Goal: Transaction & Acquisition: Book appointment/travel/reservation

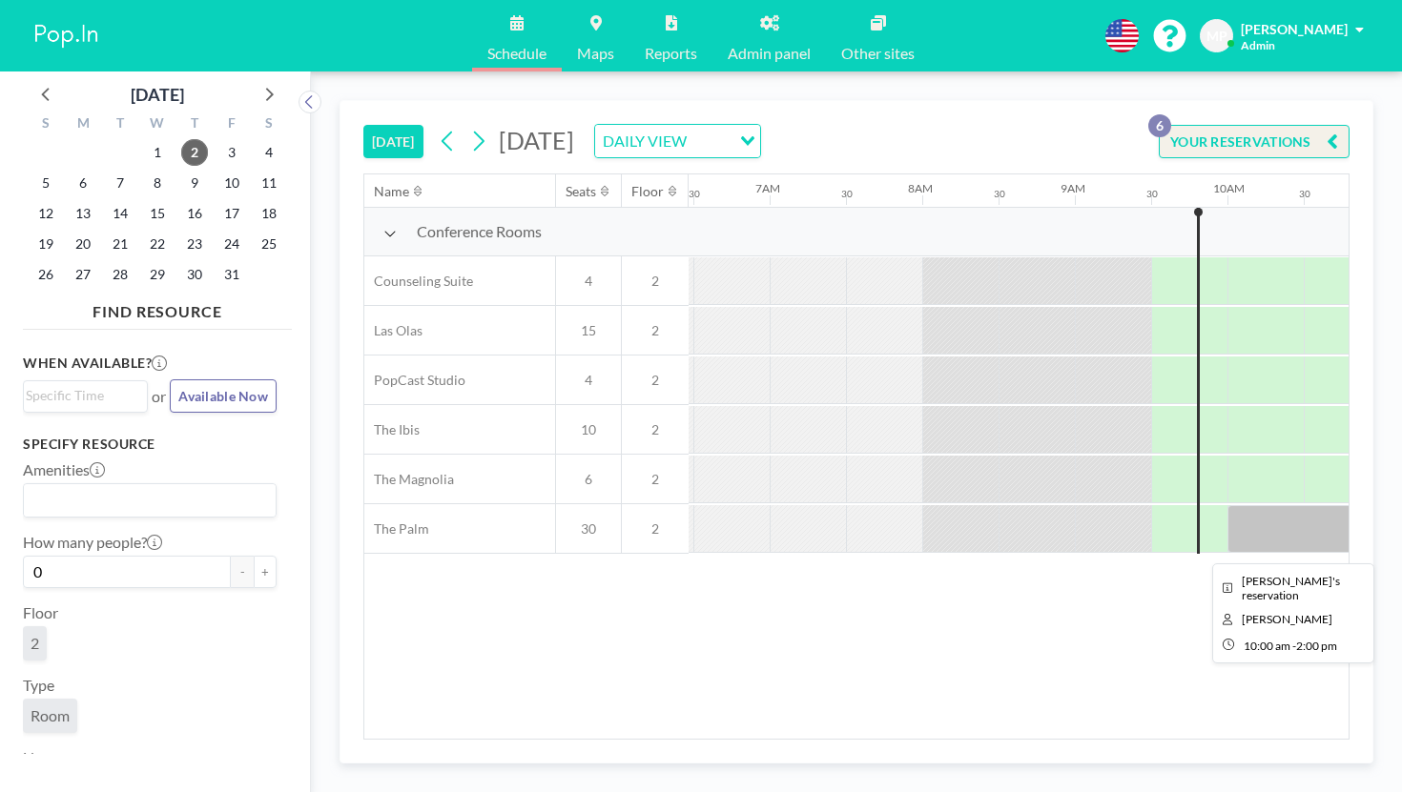
scroll to position [0, 992]
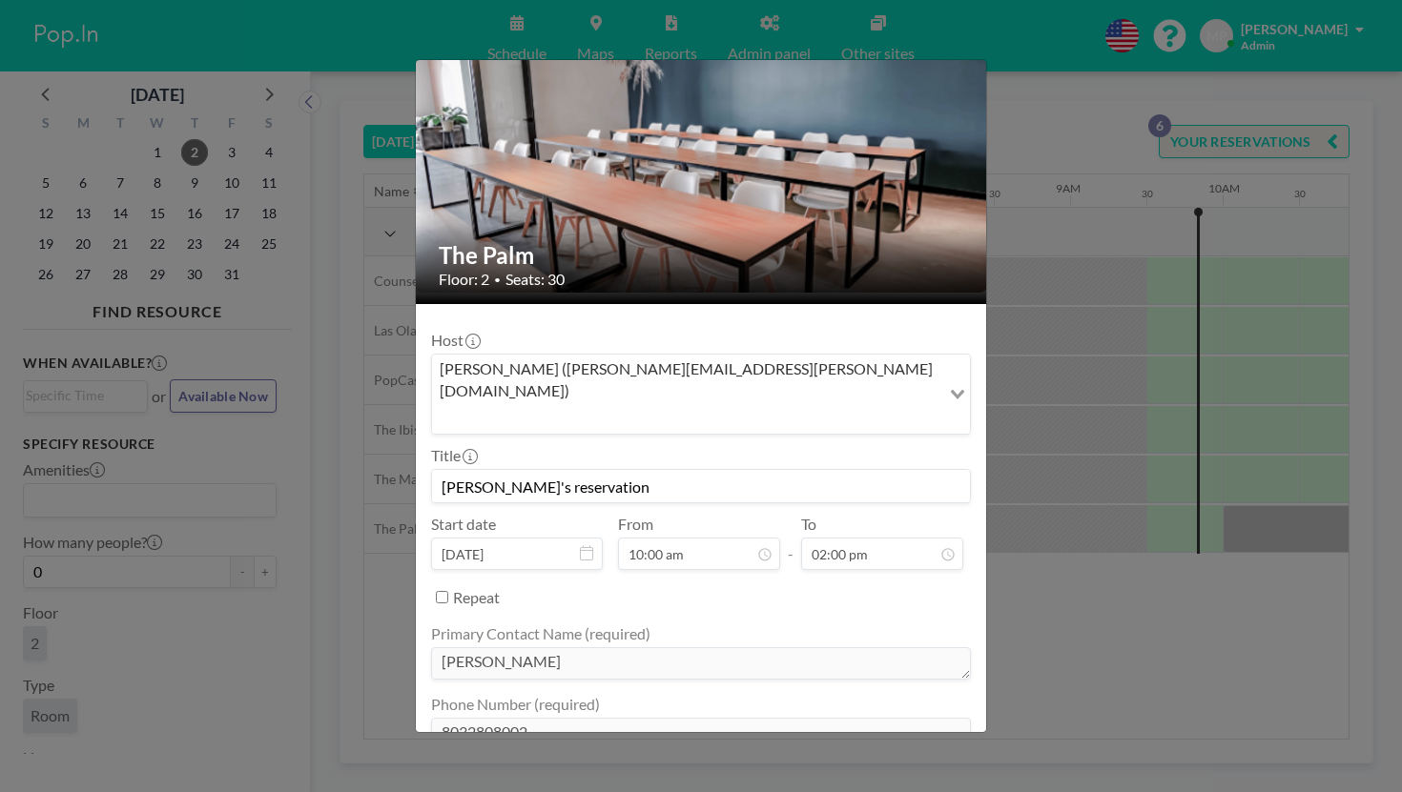
scroll to position [853, 0]
click at [942, 124] on div "The Palm Floor: 2 • Seats: 30 Host [PERSON_NAME] ([PERSON_NAME][EMAIL_ADDRESS][…" at bounding box center [701, 396] width 1402 height 792
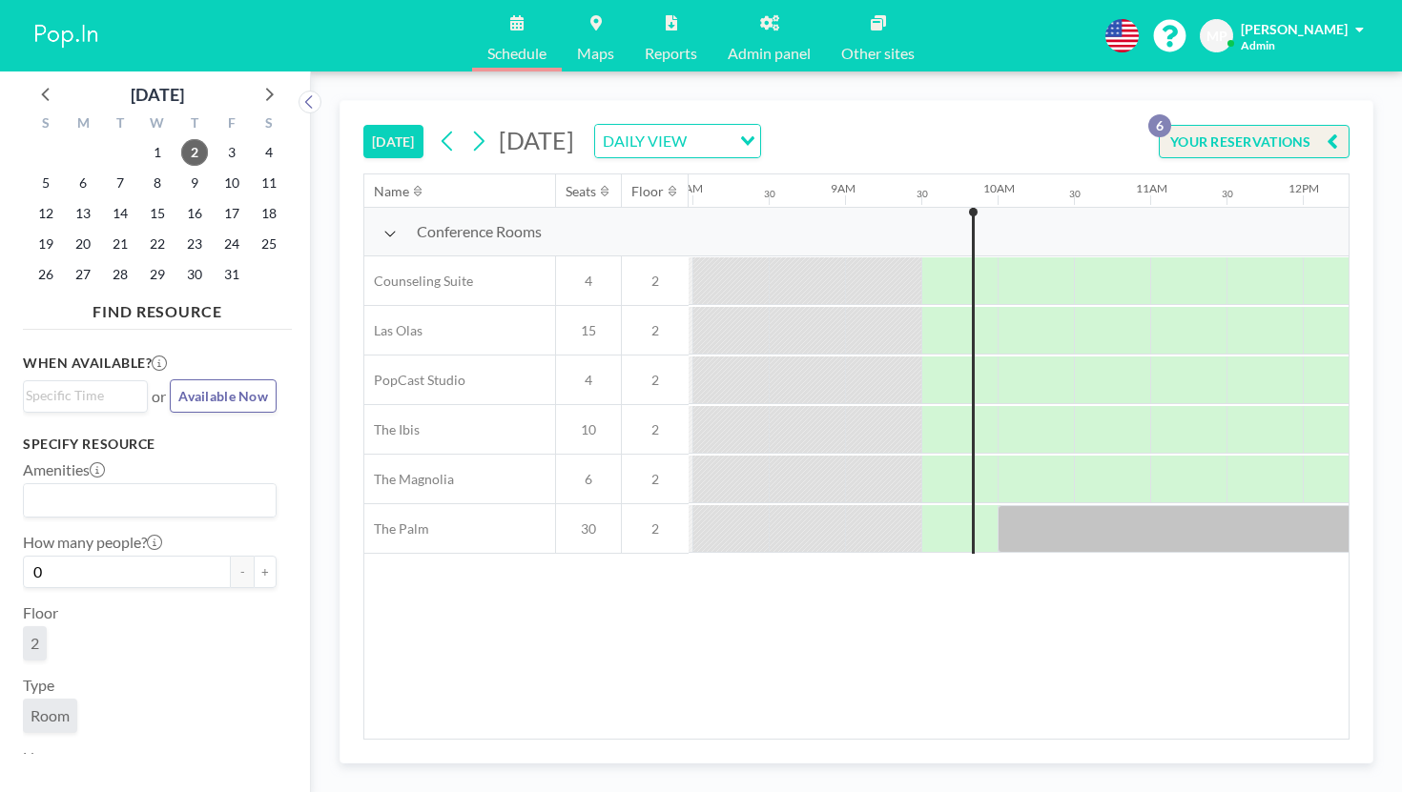
scroll to position [0, 1240]
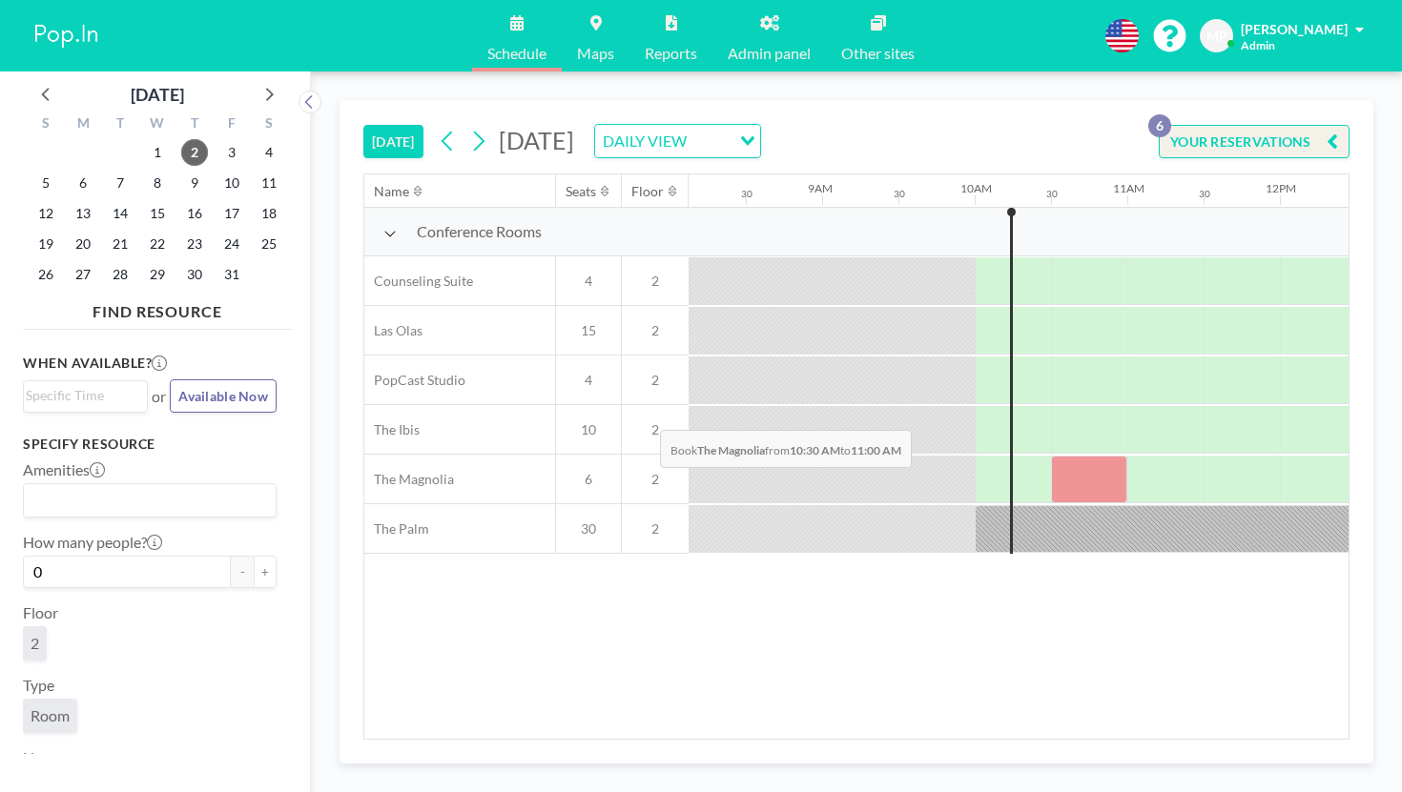
click at [1051, 456] on div at bounding box center [1089, 480] width 76 height 48
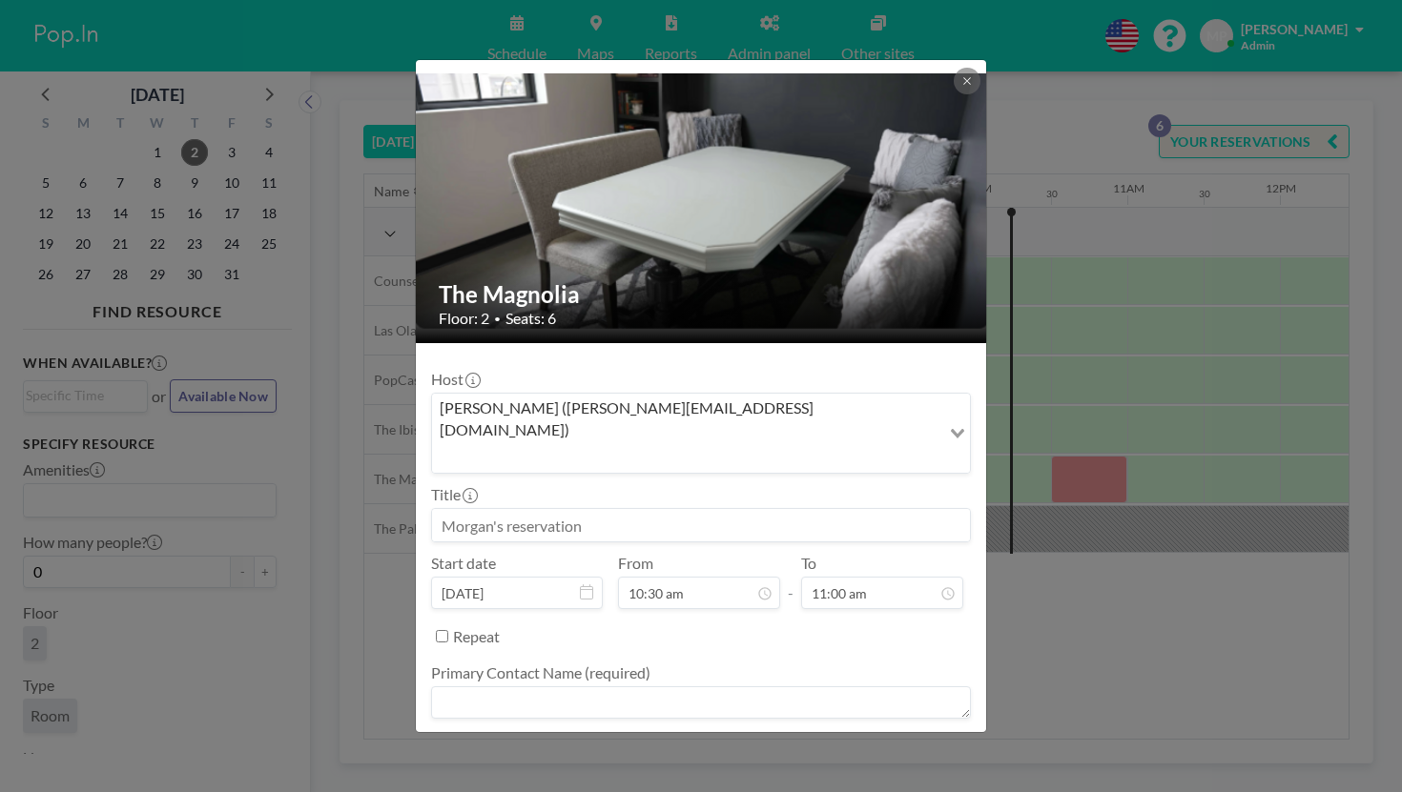
click at [725, 509] on input at bounding box center [701, 525] width 538 height 32
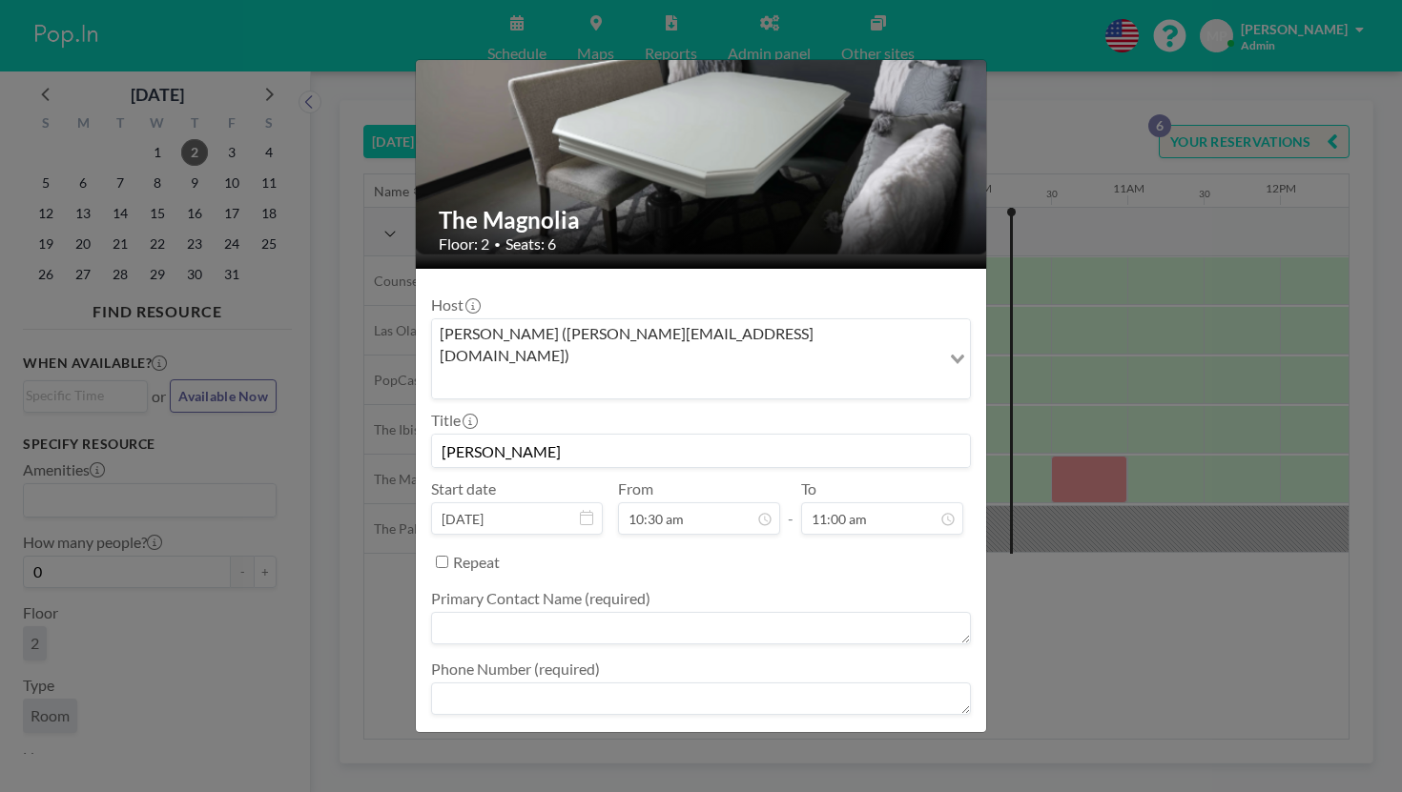
type input "[PERSON_NAME]"
click at [761, 612] on textarea at bounding box center [701, 628] width 540 height 32
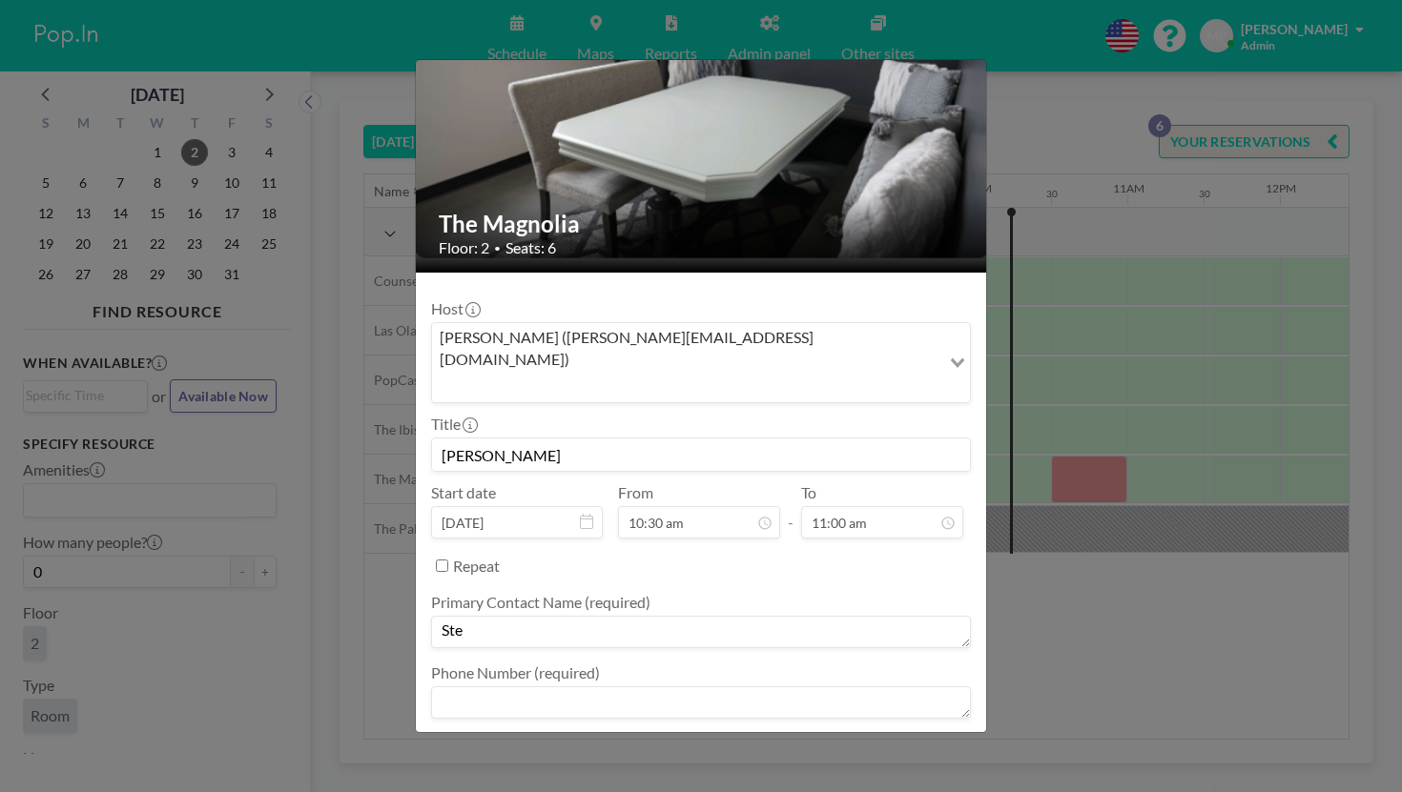
scroll to position [70, 0]
type textarea "[PERSON_NAME]"
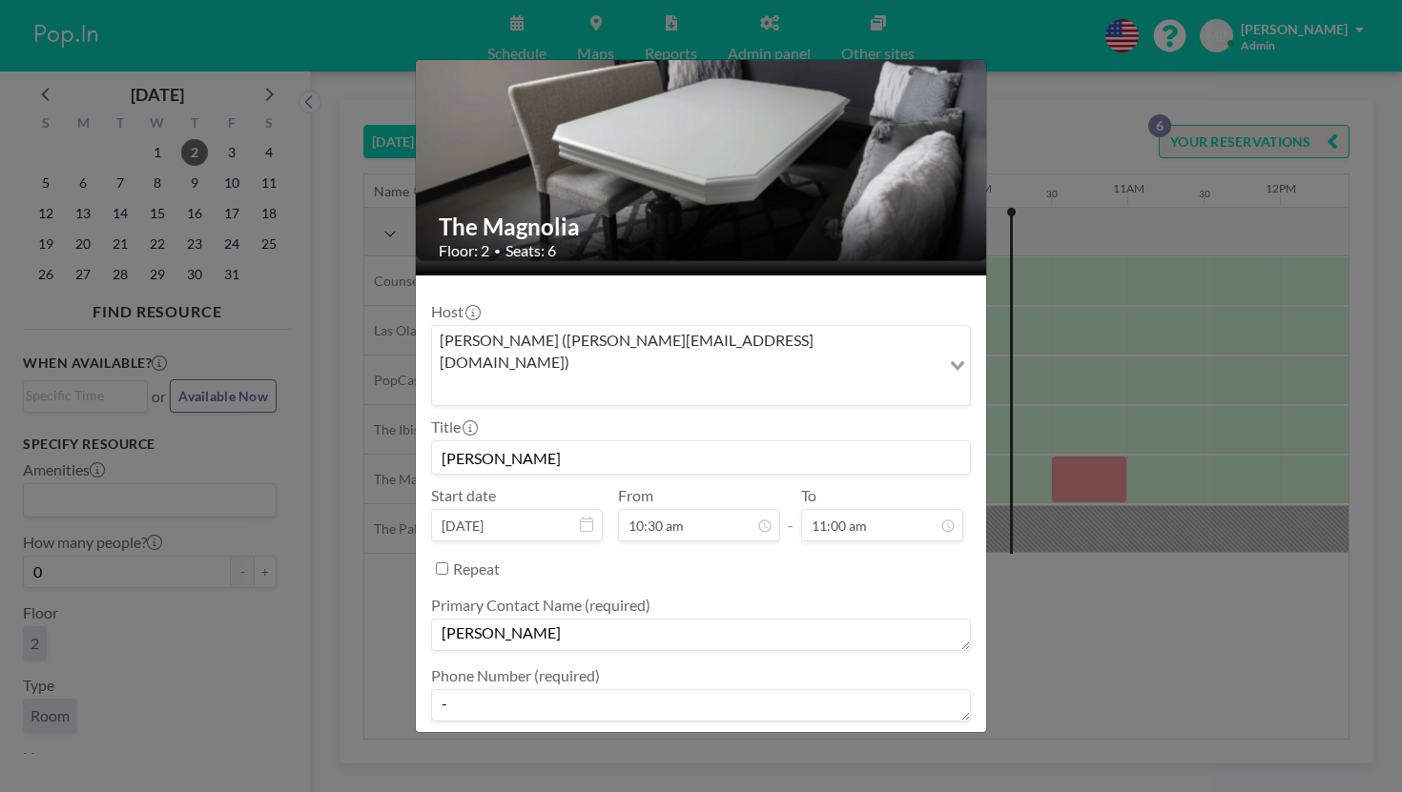
type textarea "-"
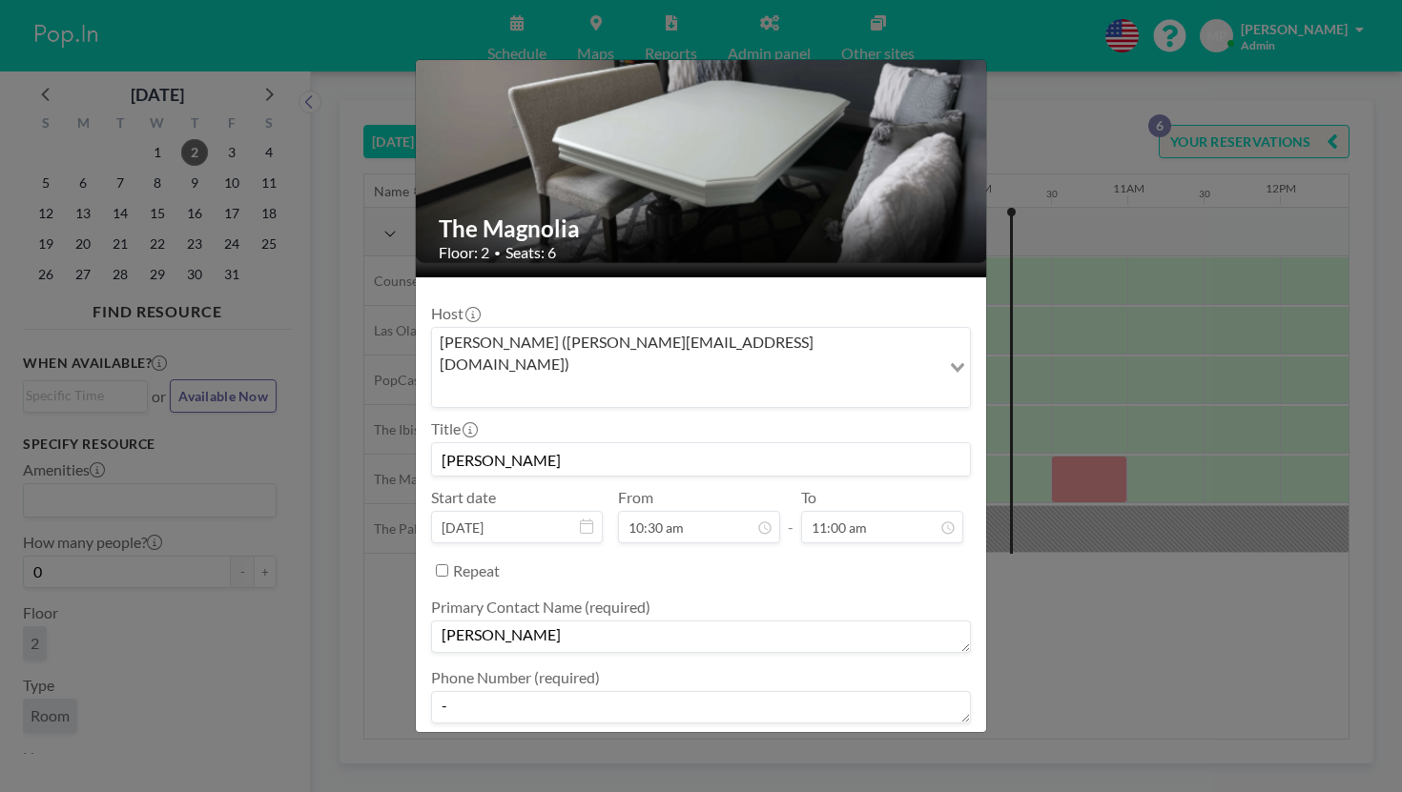
type textarea "-"
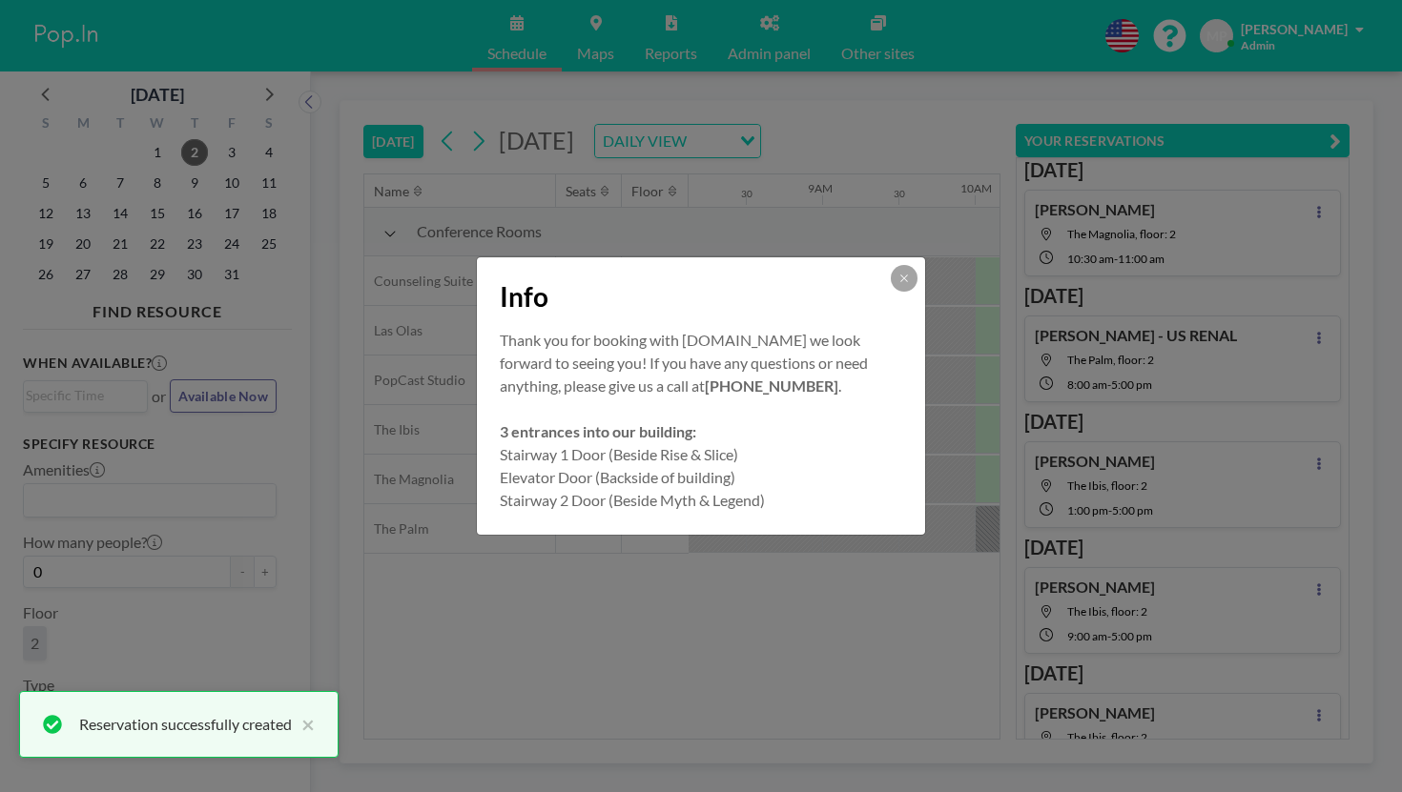
click at [878, 306] on div "Info" at bounding box center [701, 293] width 448 height 72
click at [876, 306] on div "Info" at bounding box center [701, 293] width 448 height 72
click at [891, 292] on button at bounding box center [904, 278] width 27 height 27
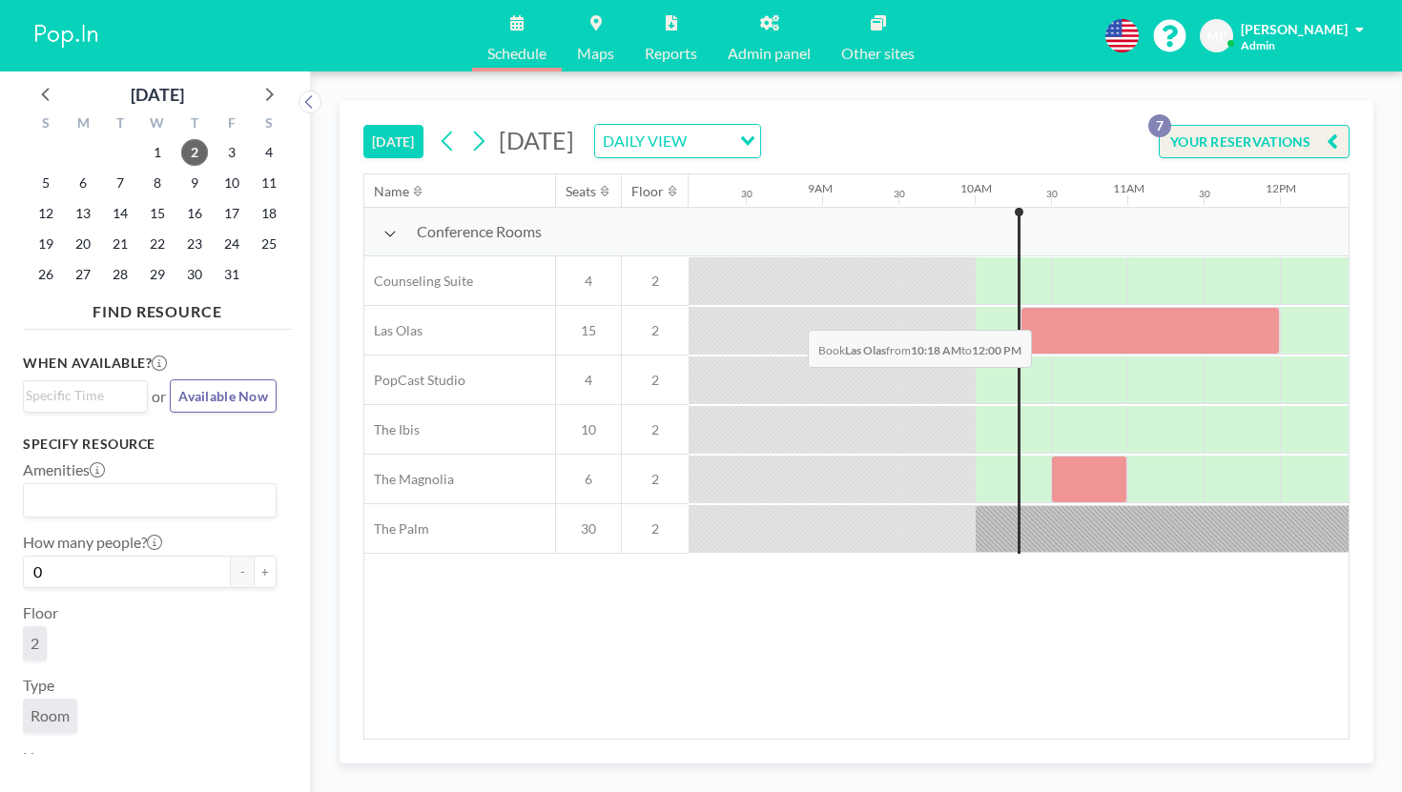
drag, startPoint x: 619, startPoint y: 271, endPoint x: 802, endPoint y: 286, distance: 183.7
click at [1020, 307] on div at bounding box center [1149, 331] width 259 height 48
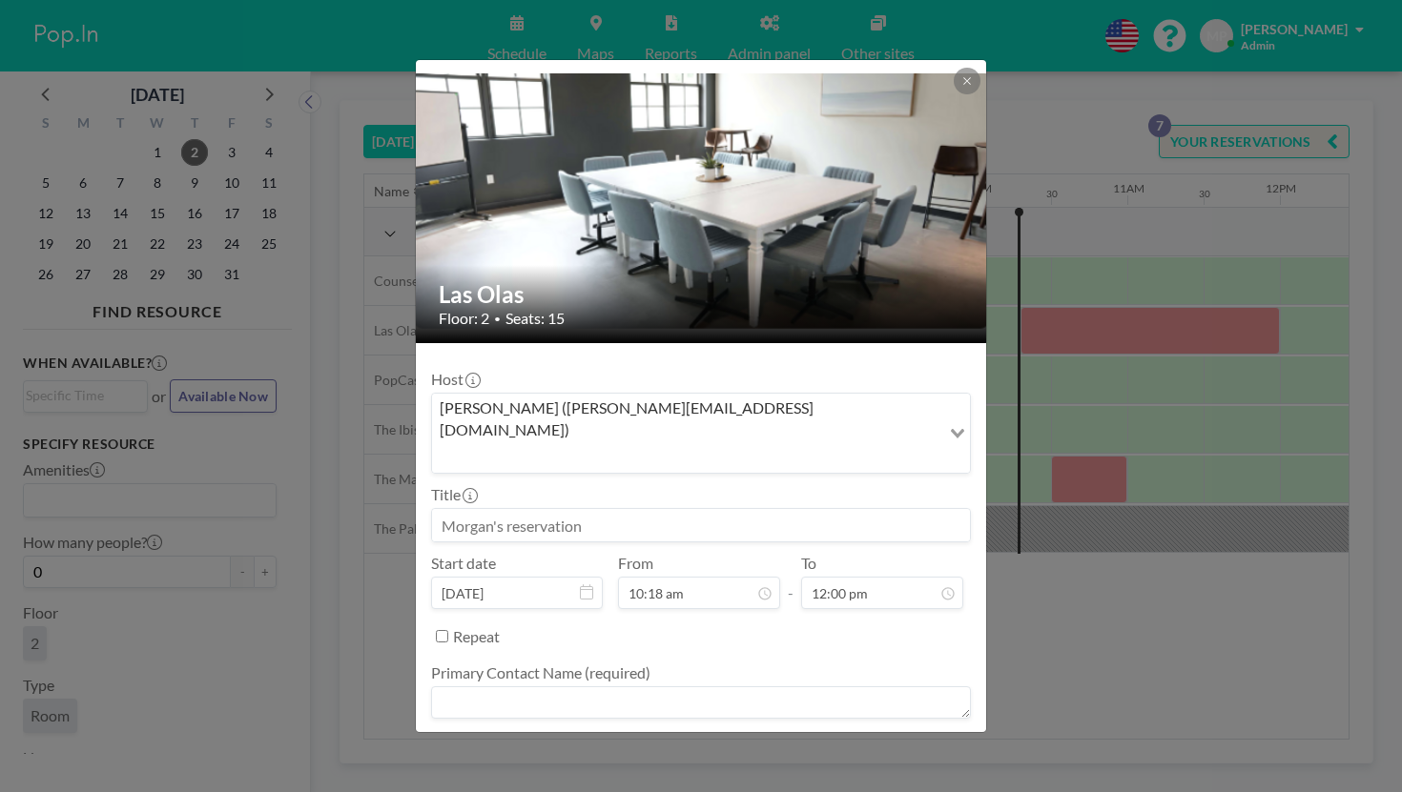
click at [592, 509] on input at bounding box center [701, 525] width 538 height 32
type input "[PERSON_NAME]/[PERSON_NAME]"
click at [866, 687] on textarea at bounding box center [701, 703] width 540 height 32
type textarea "-"
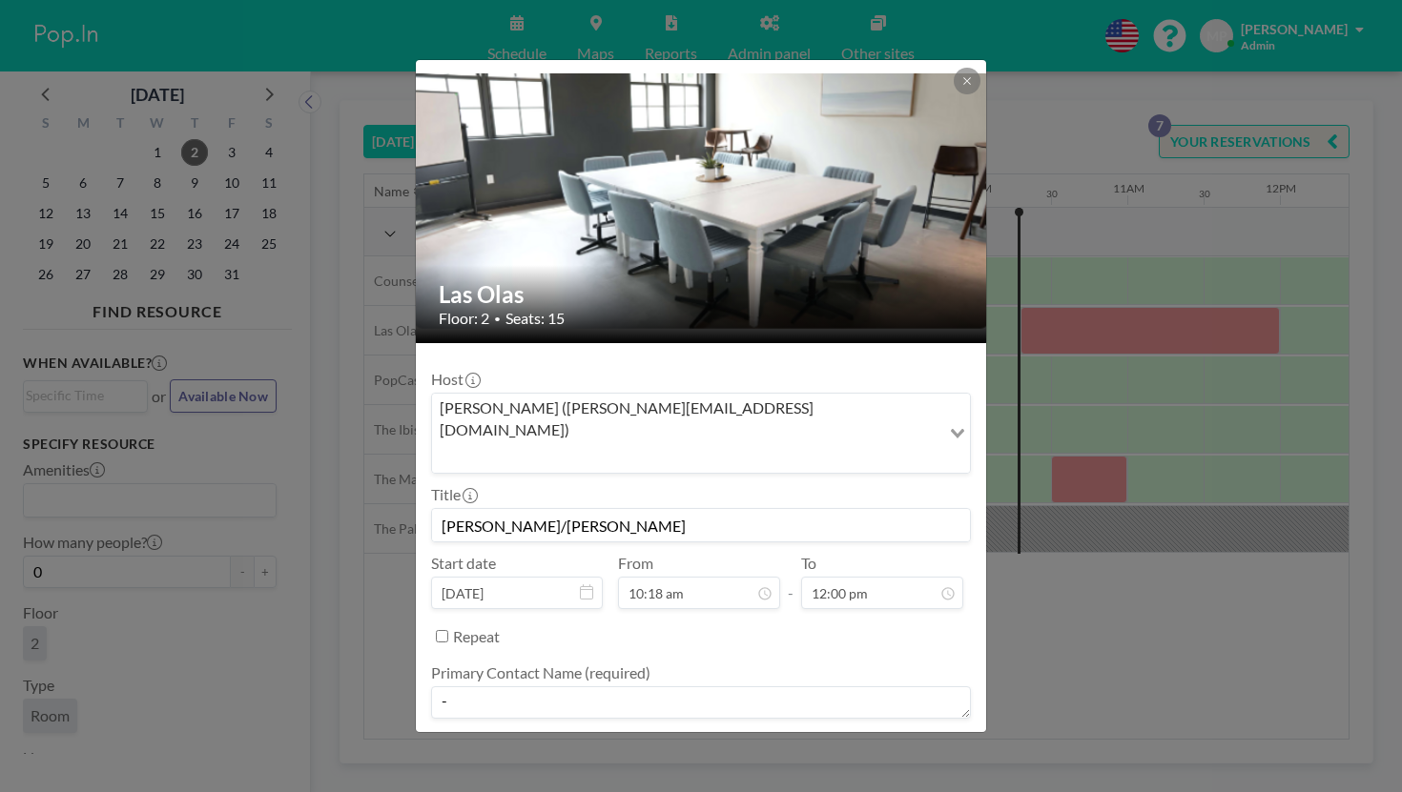
type textarea "-"
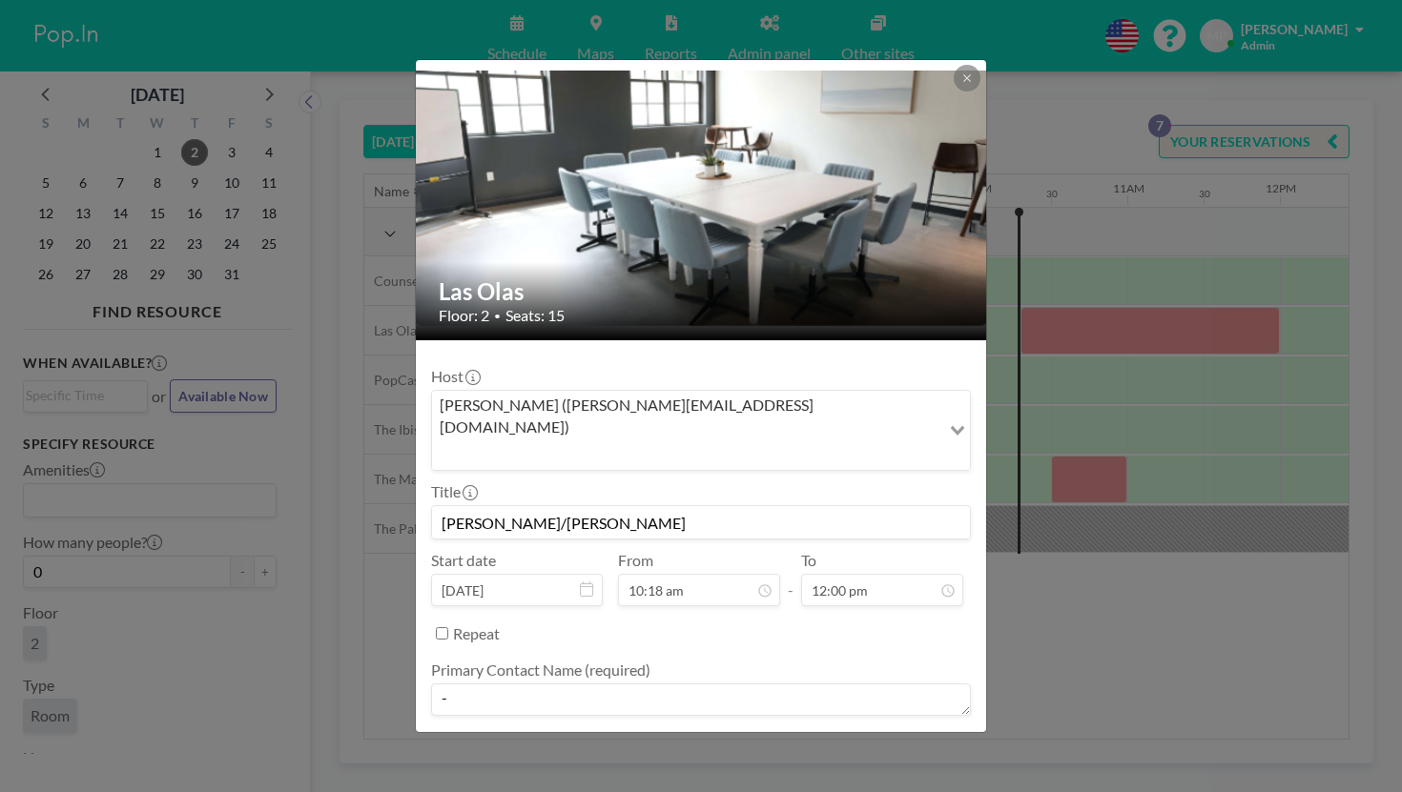
scroll to position [69, 0]
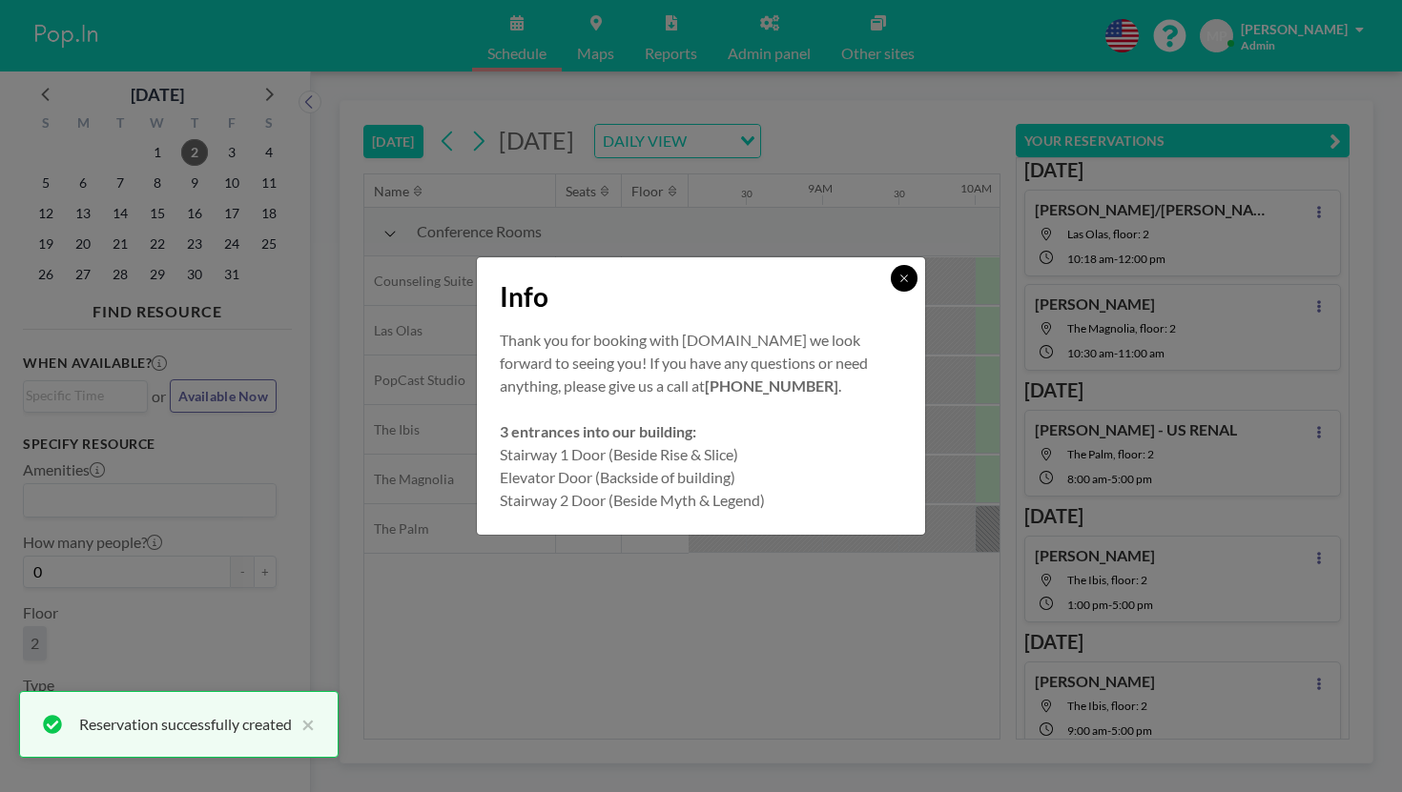
click at [891, 292] on button at bounding box center [904, 278] width 27 height 27
